Goal: Task Accomplishment & Management: Use online tool/utility

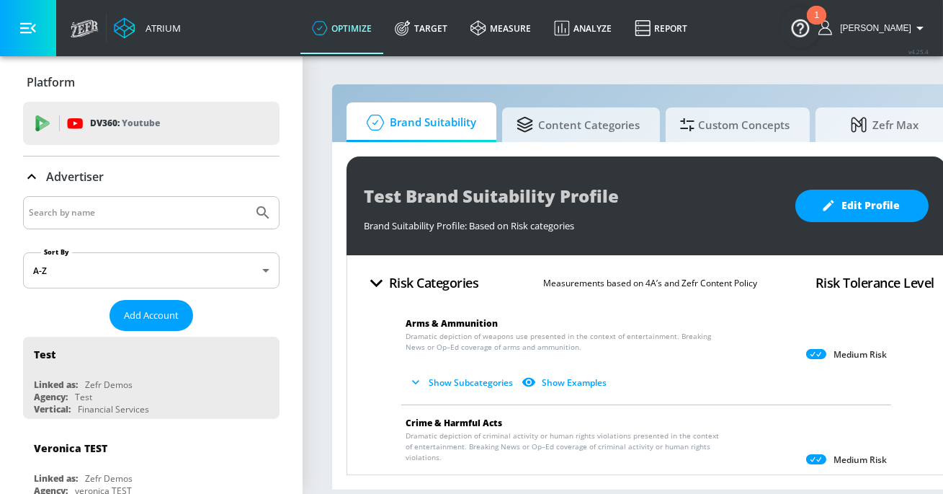
click at [143, 218] on input "Search by name" at bounding box center [138, 212] width 218 height 19
type input "kellanova"
click at [247, 197] on button "Submit Search" at bounding box center [263, 213] width 32 height 32
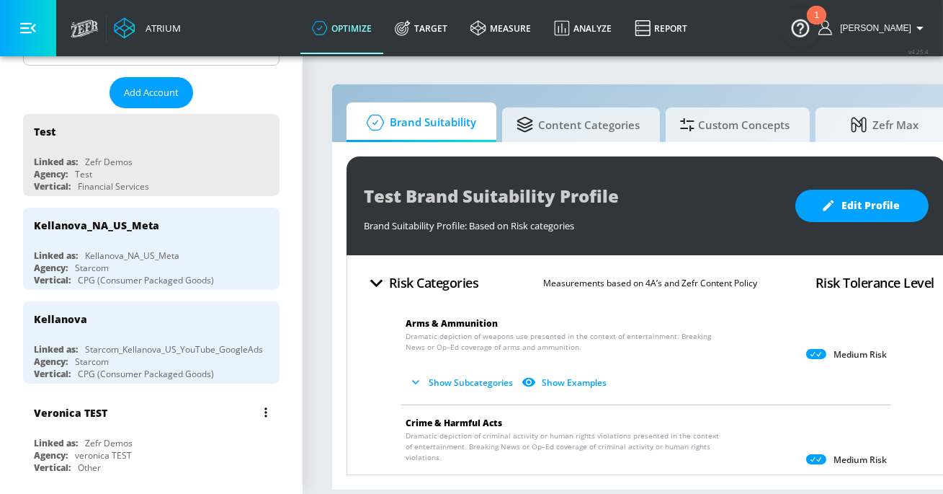
scroll to position [228, 0]
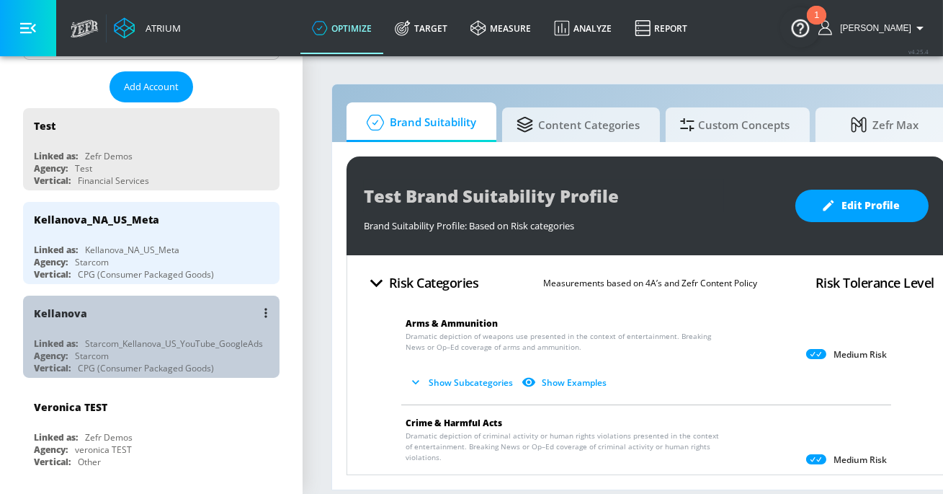
click at [197, 310] on div "Kellanova" at bounding box center [155, 312] width 242 height 35
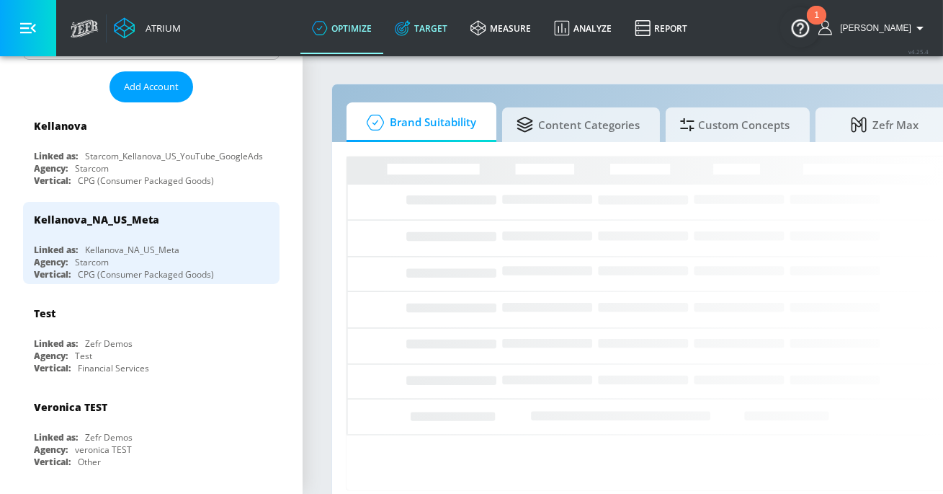
click at [445, 25] on link "Target" at bounding box center [421, 28] width 76 height 52
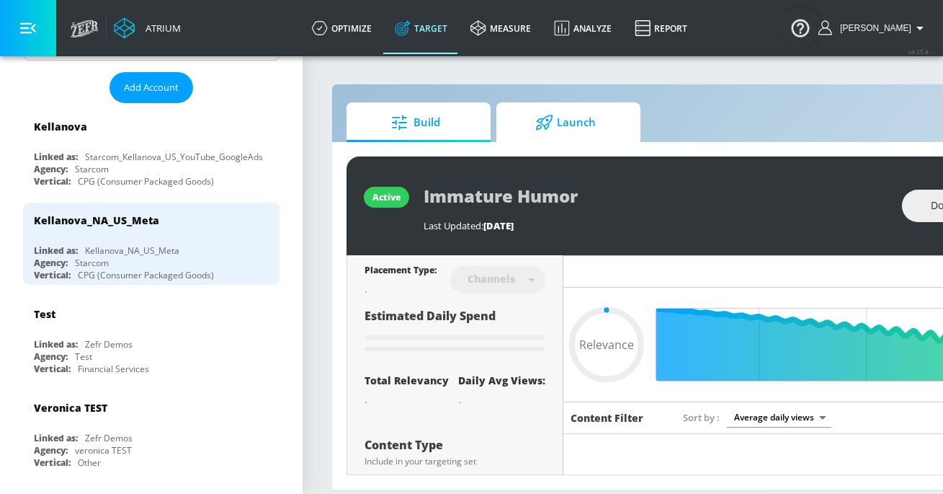
type input "0.05"
click at [556, 133] on span "Launch" at bounding box center [566, 122] width 110 height 35
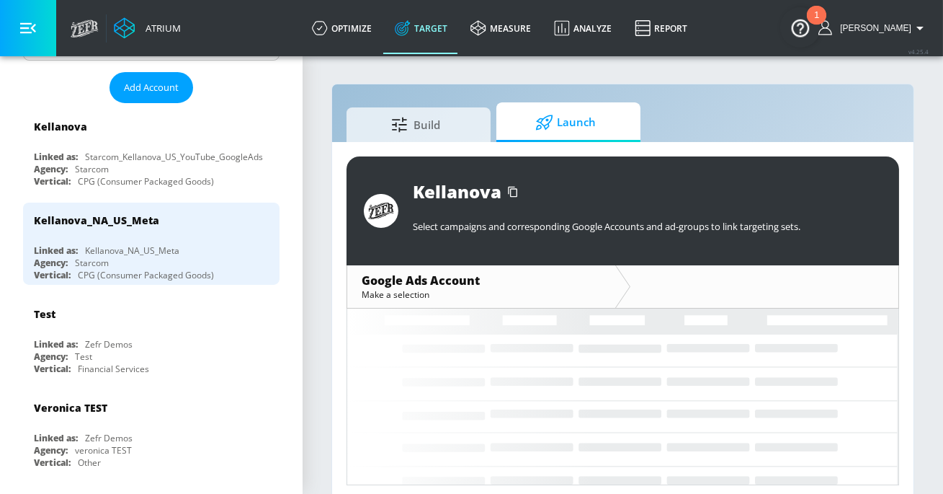
click at [39, 30] on button "button" at bounding box center [28, 28] width 56 height 56
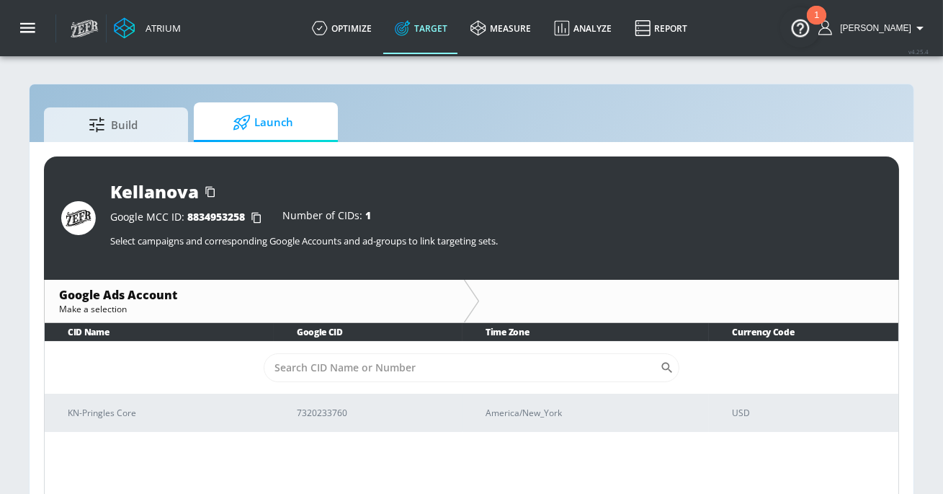
scroll to position [20, 0]
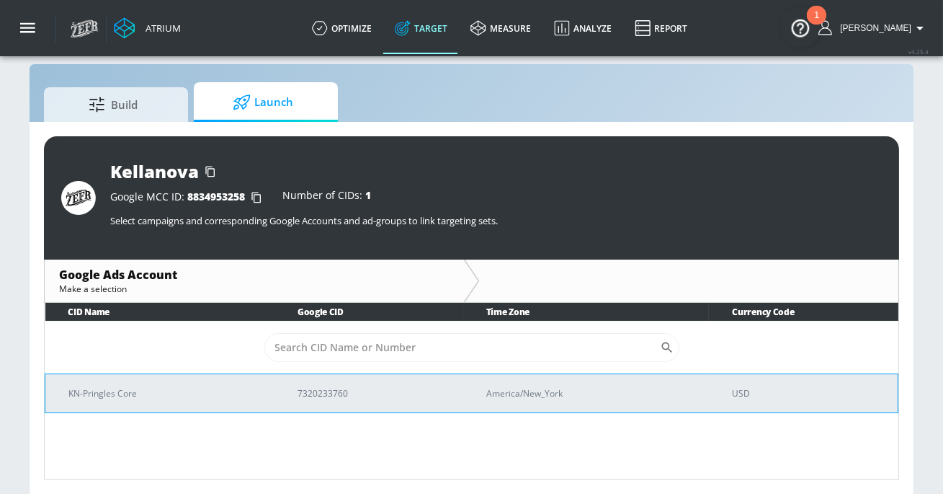
click at [171, 389] on p "KN-Pringles Core" at bounding box center [165, 393] width 195 height 15
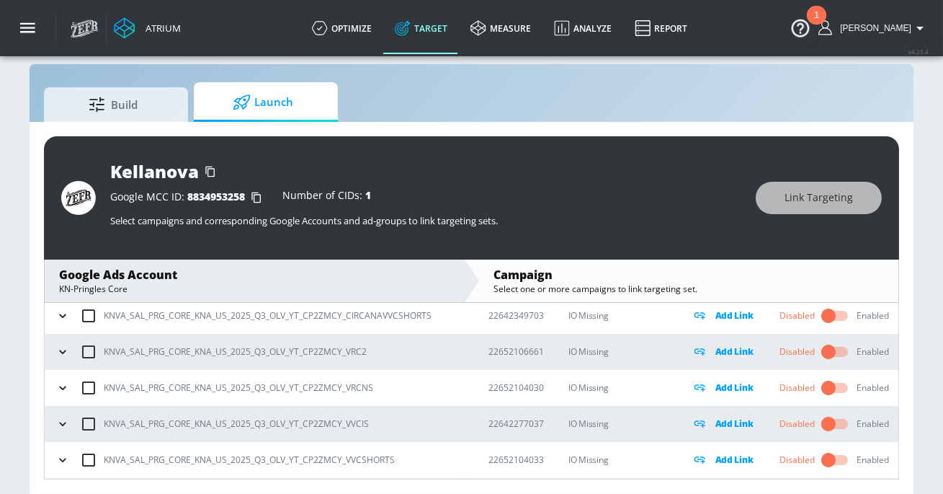
scroll to position [209, 0]
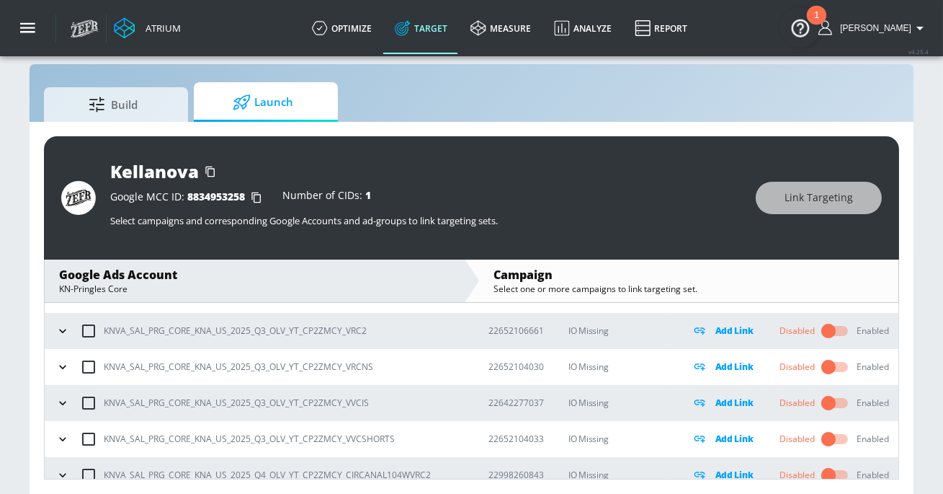
click at [64, 362] on icon "button" at bounding box center [62, 367] width 14 height 14
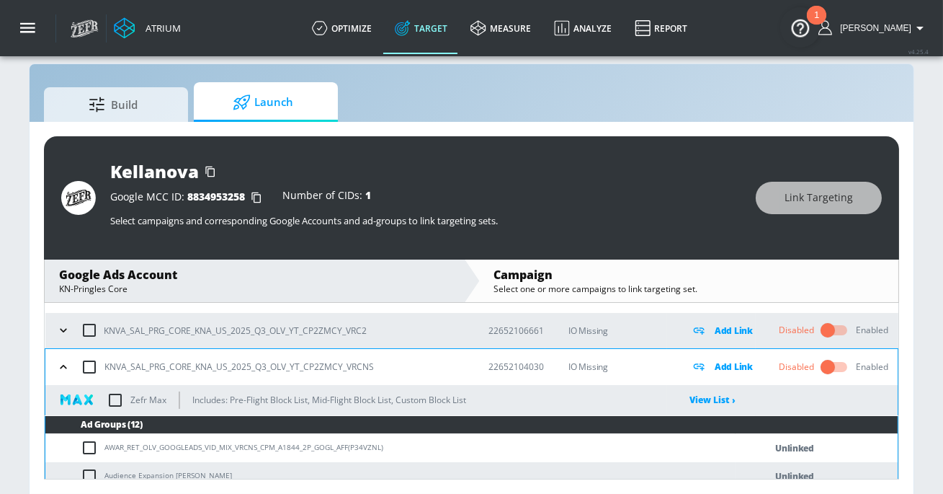
click at [60, 360] on icon "button" at bounding box center [63, 367] width 14 height 14
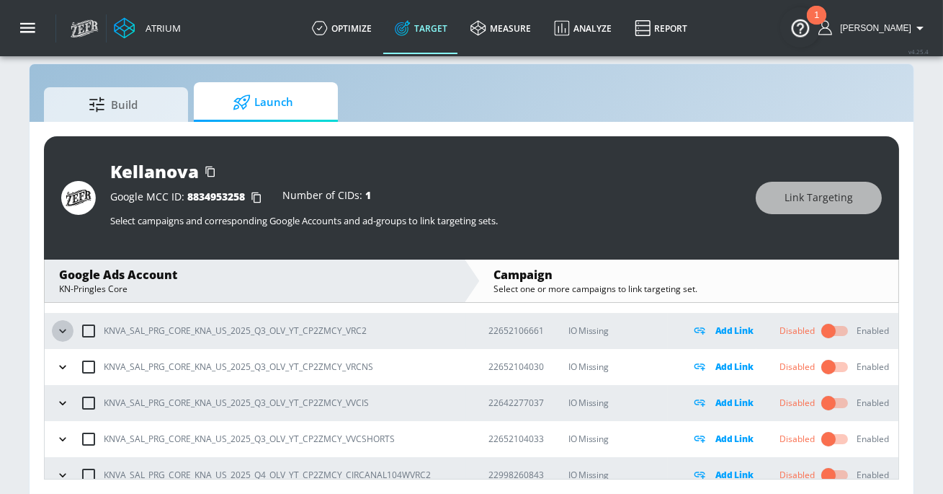
click at [61, 332] on icon "button" at bounding box center [62, 331] width 14 height 14
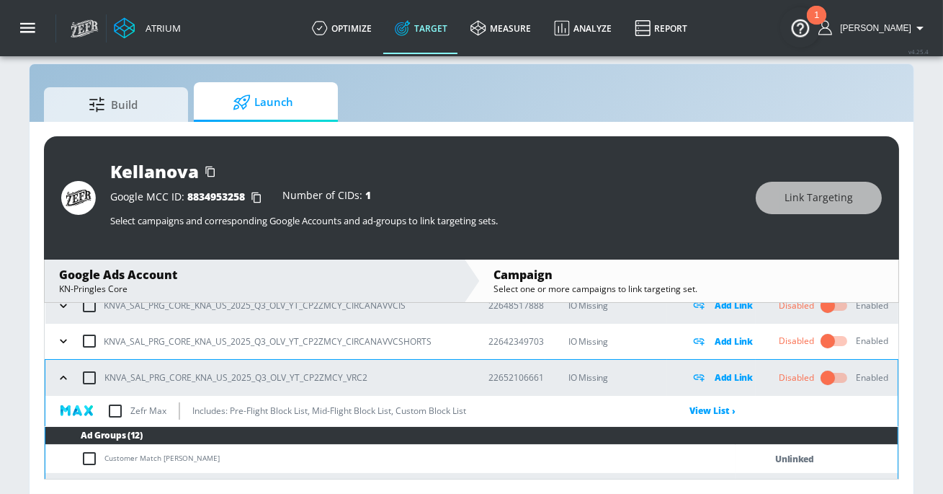
scroll to position [0, 0]
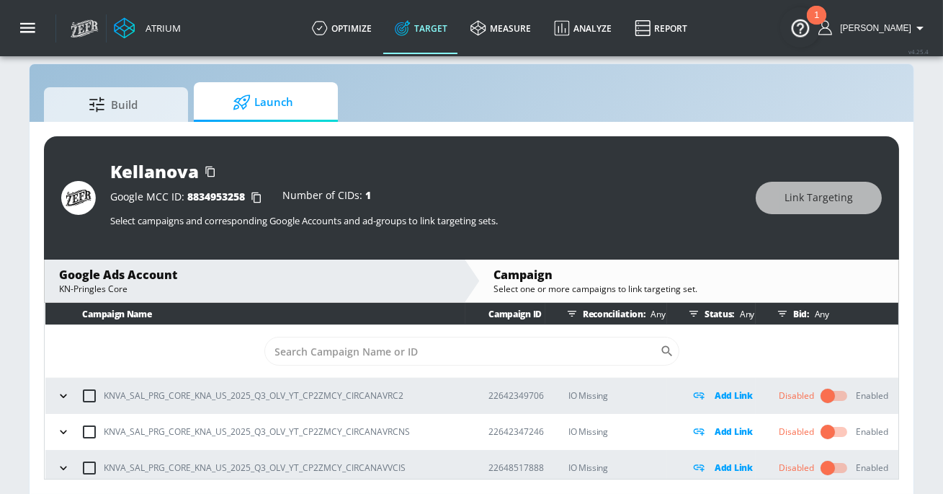
click at [65, 392] on icon "button" at bounding box center [63, 395] width 14 height 14
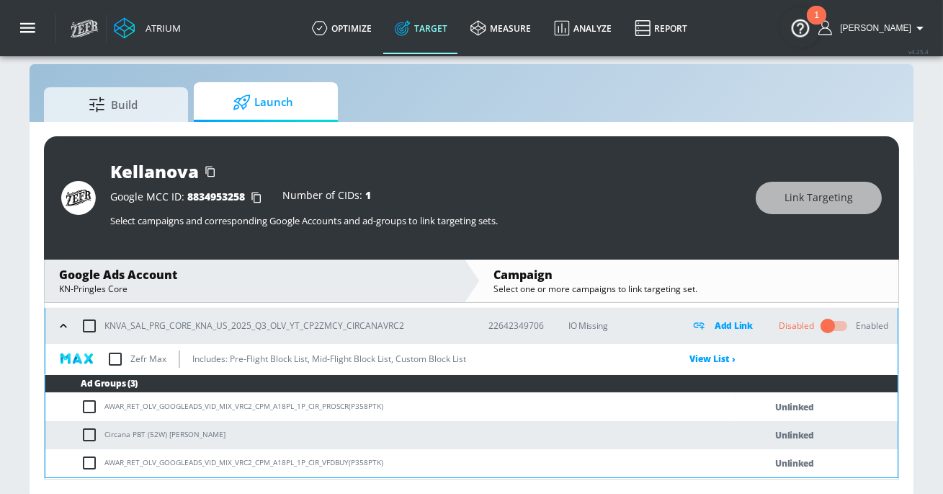
scroll to position [89, 0]
